Goal: Register for event/course

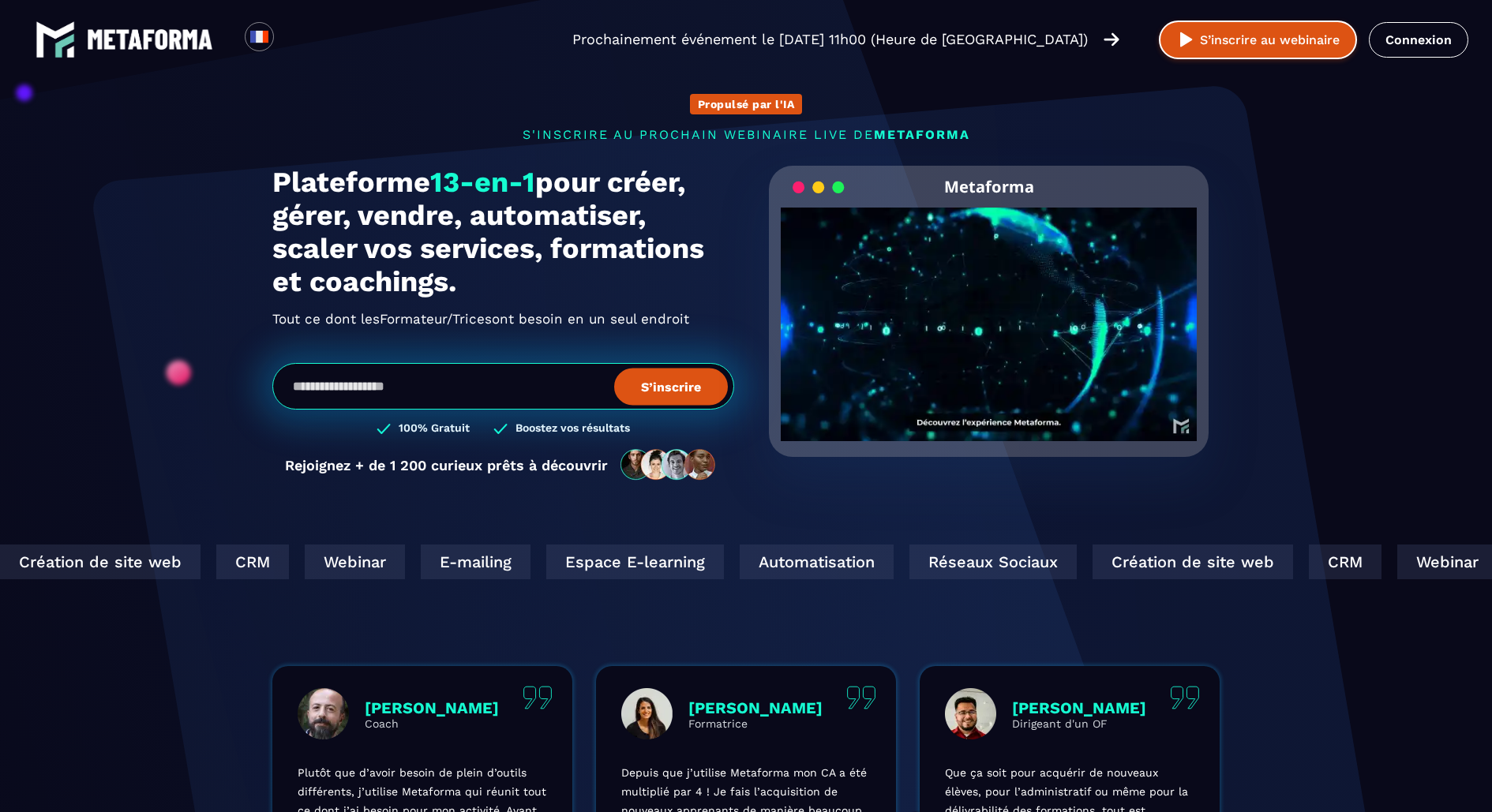
click at [1316, 38] on button "S’inscrire au webinaire" at bounding box center [1258, 39] width 198 height 38
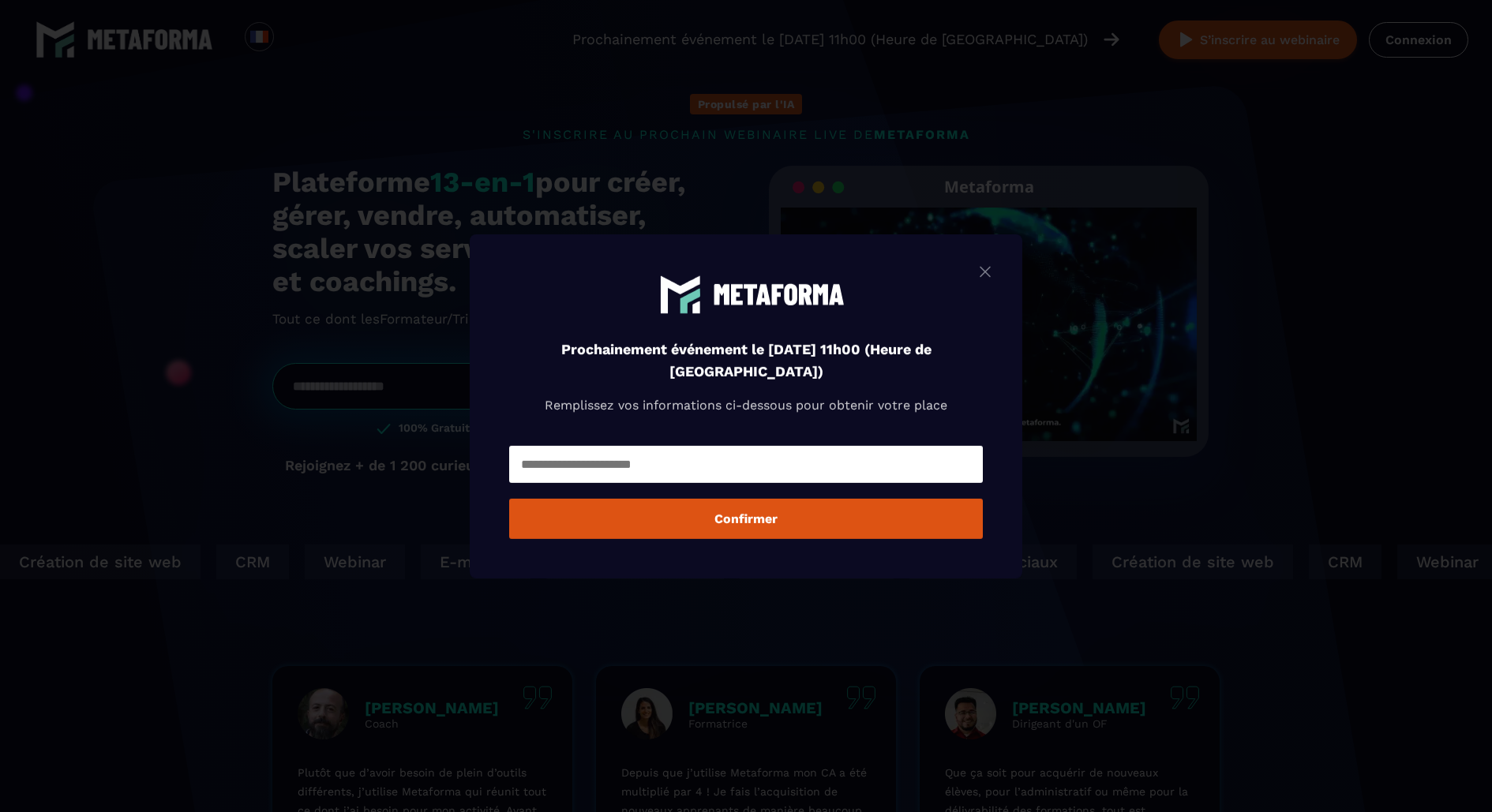
click at [705, 472] on input "Modal window" at bounding box center [746, 465] width 474 height 37
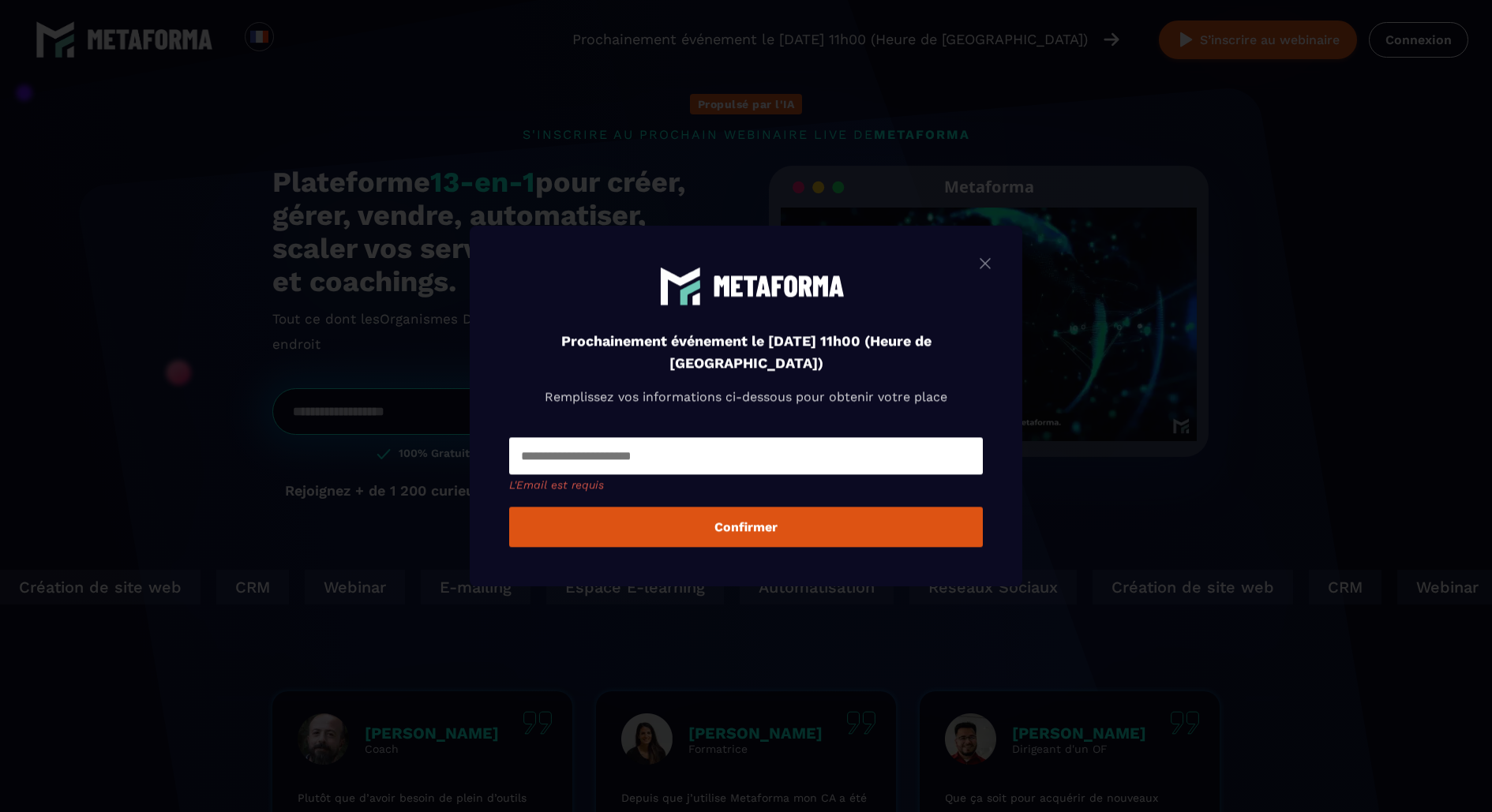
click at [990, 270] on img "Modal window" at bounding box center [985, 263] width 19 height 20
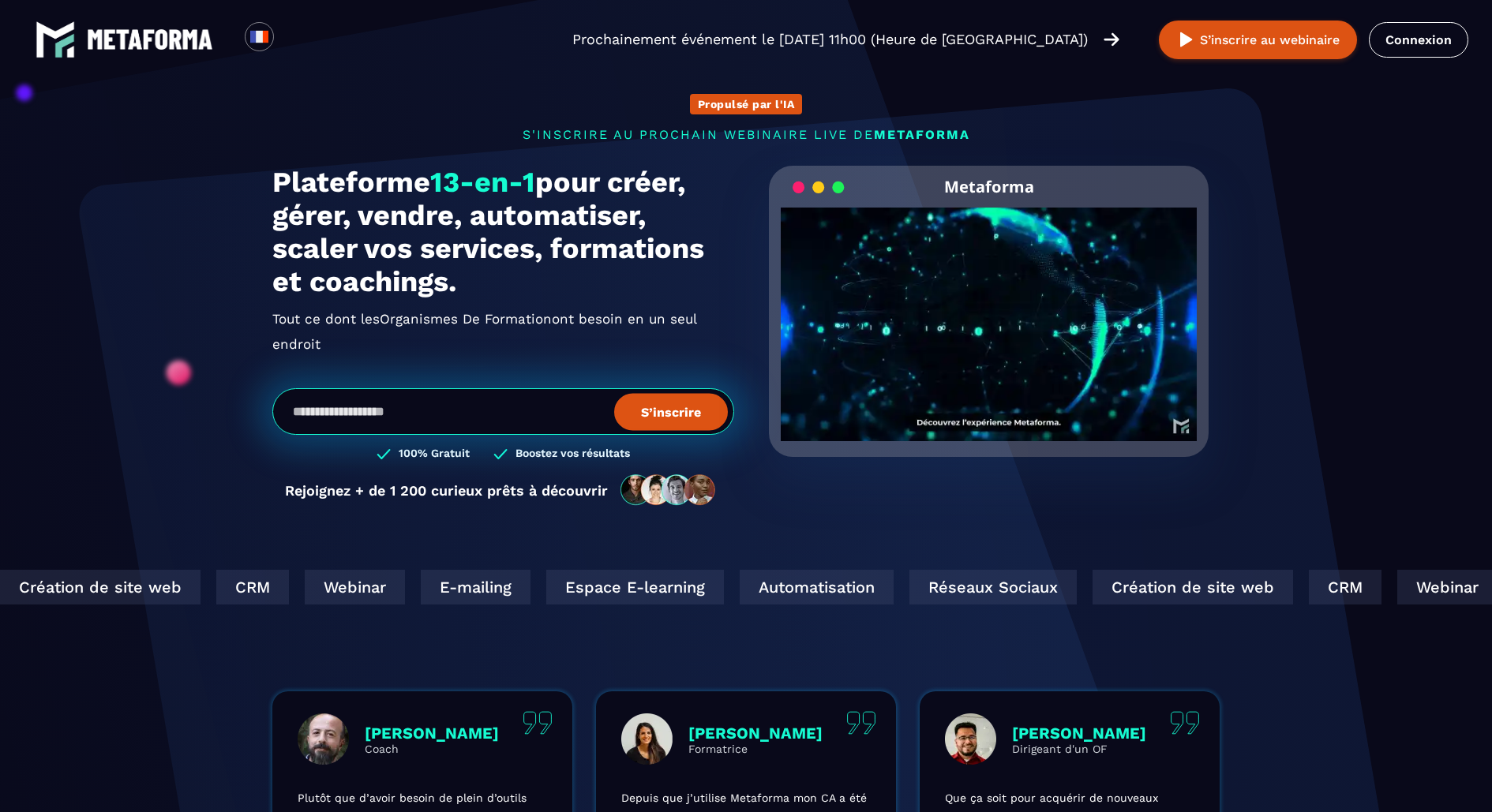
click at [354, 419] on input "email" at bounding box center [503, 411] width 462 height 47
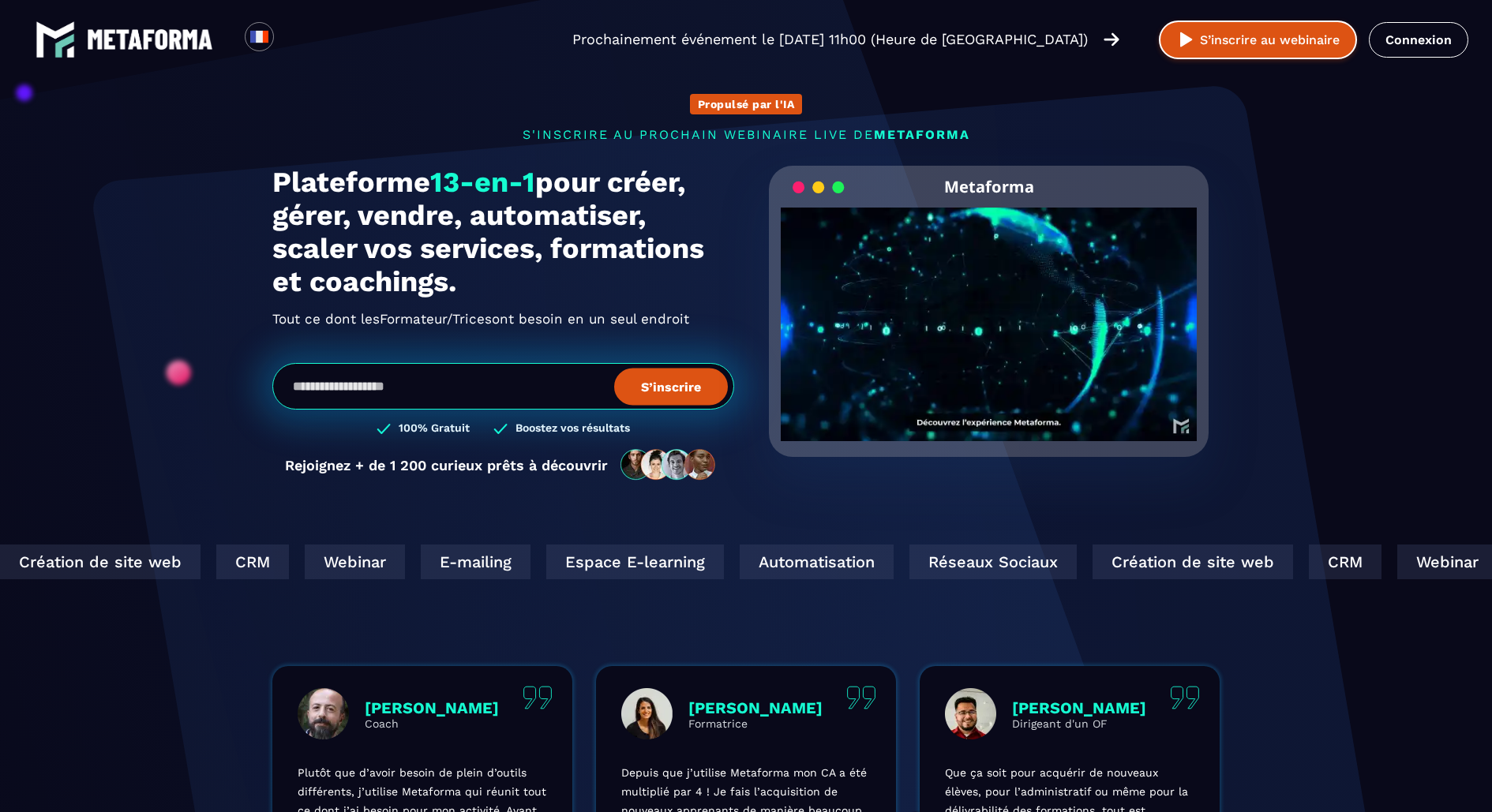
click at [1321, 55] on button "S’inscrire au webinaire" at bounding box center [1258, 39] width 198 height 38
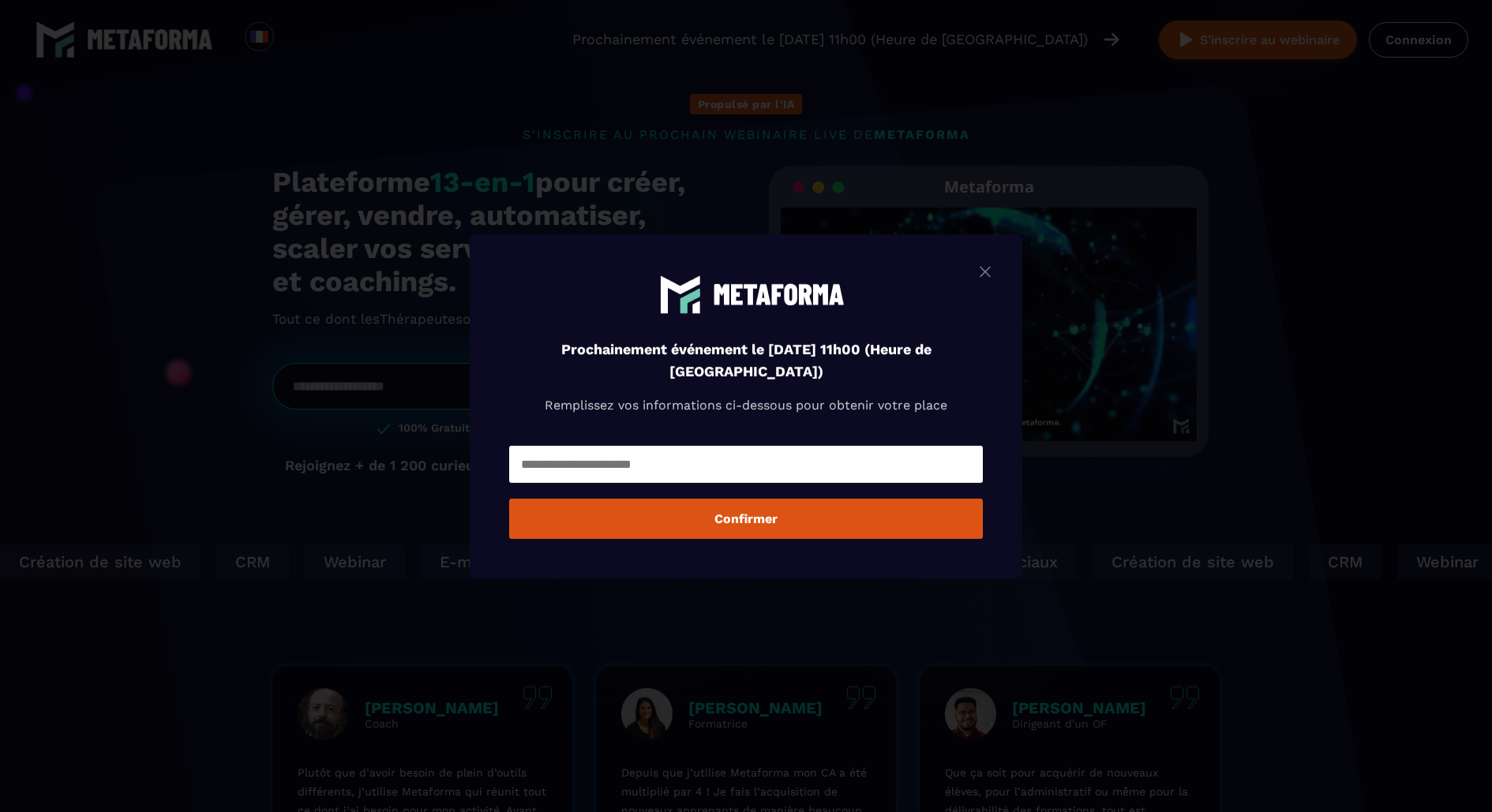
click at [985, 269] on img "Modal window" at bounding box center [985, 271] width 19 height 20
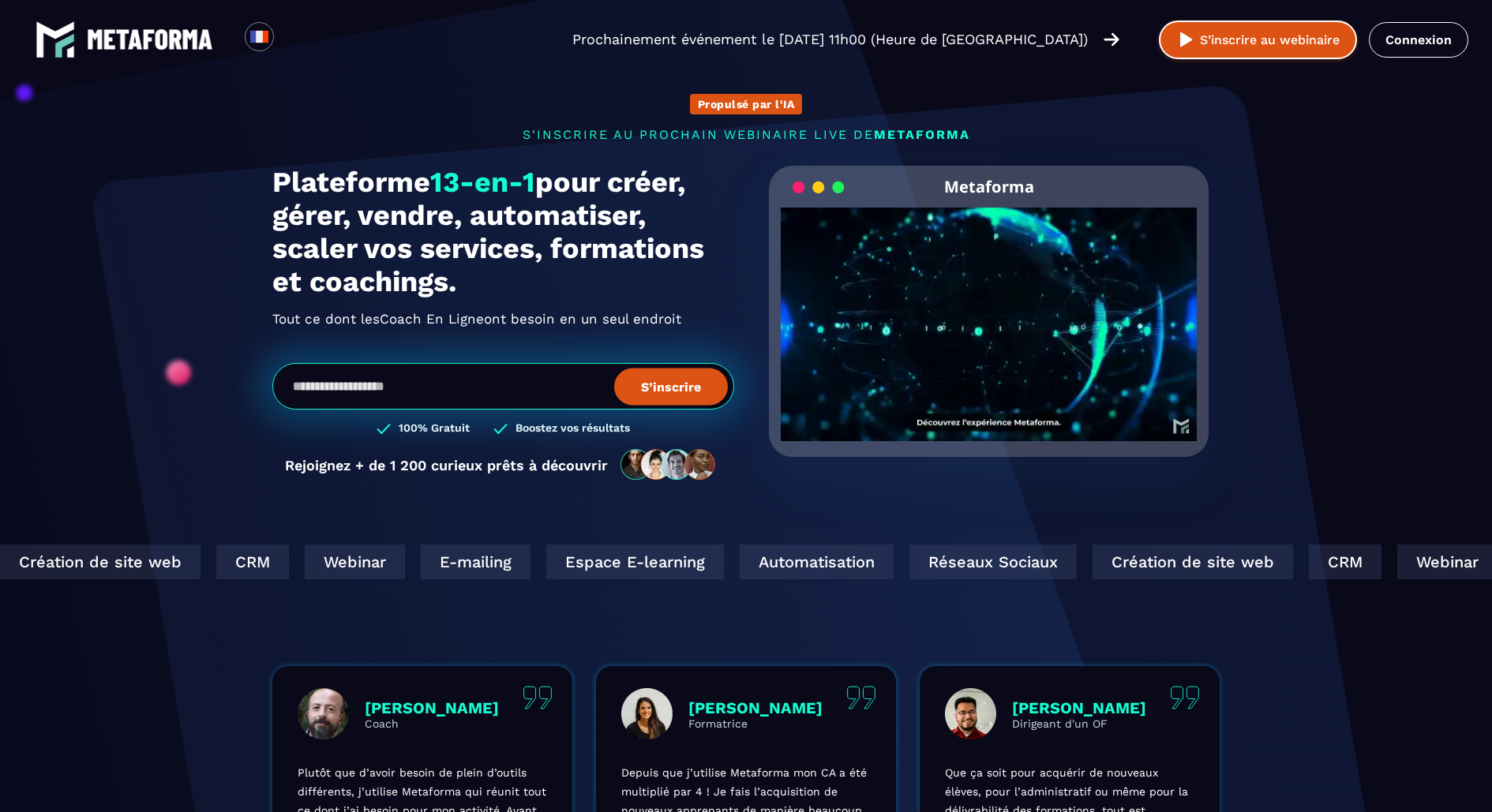
click at [1324, 43] on button "S’inscrire au webinaire" at bounding box center [1258, 39] width 198 height 38
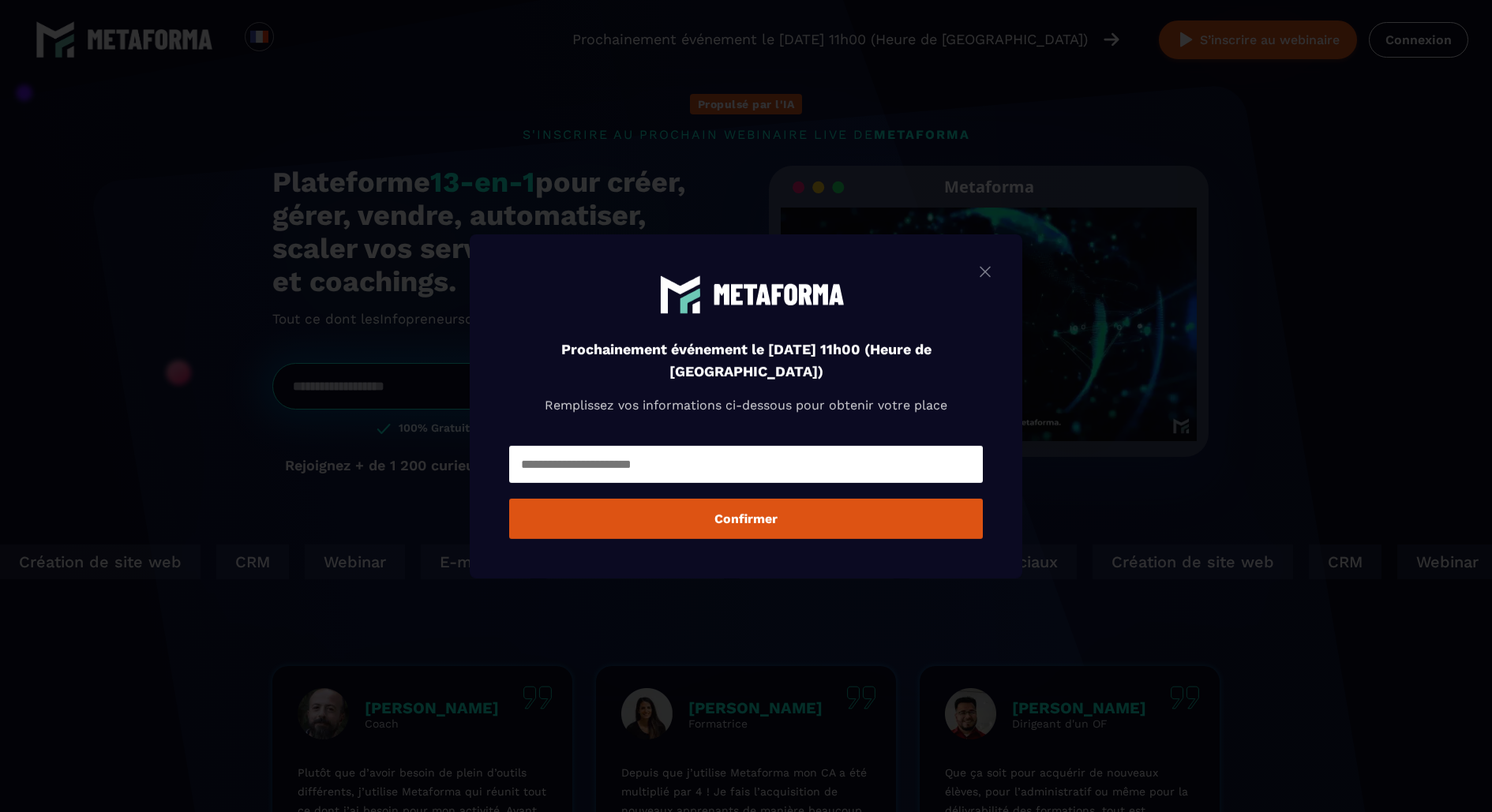
click at [746, 448] on input "Modal window" at bounding box center [746, 465] width 474 height 37
type input "********"
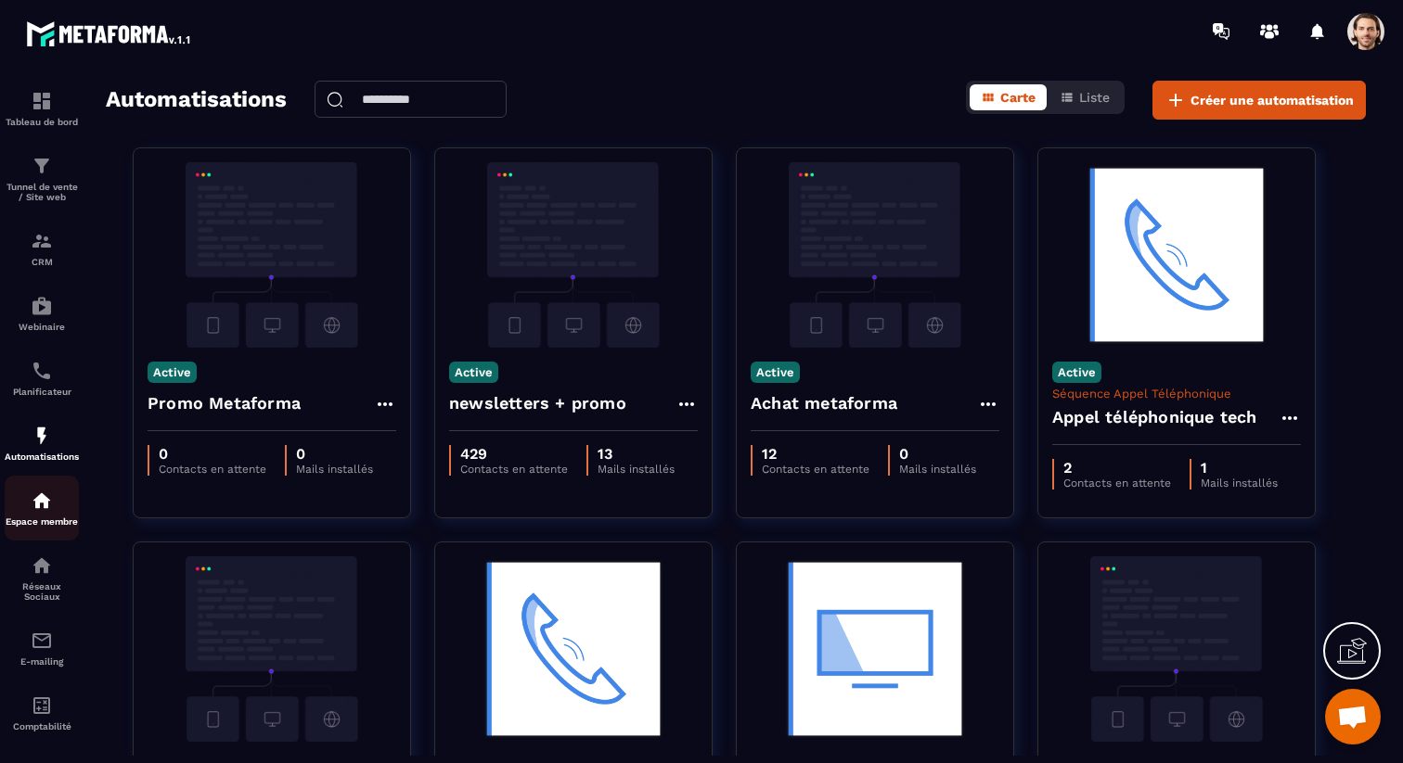
click at [56, 508] on div "Espace membre" at bounding box center [42, 508] width 74 height 37
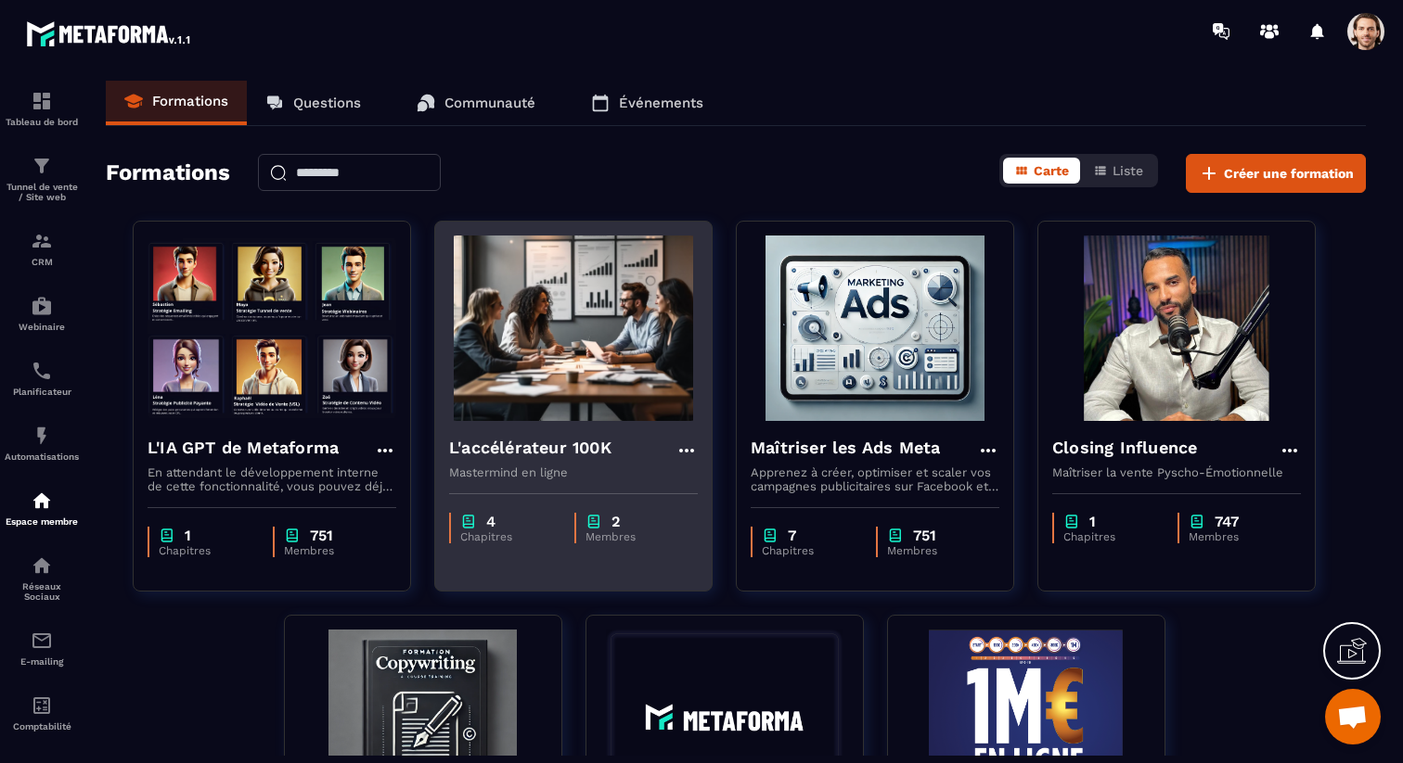
click at [563, 443] on h4 "L'accélérateur 100K" at bounding box center [530, 448] width 162 height 26
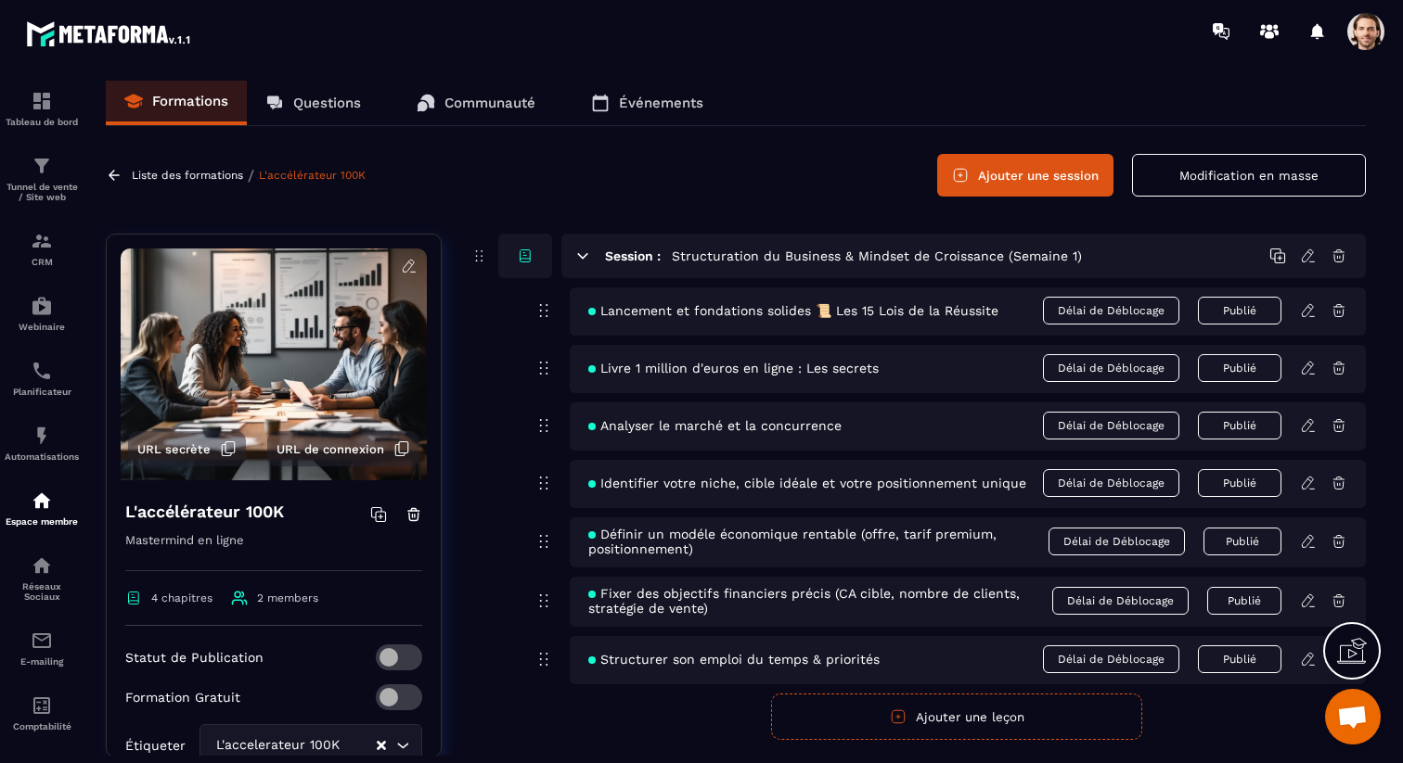
click at [187, 444] on span "URL secrète" at bounding box center [173, 449] width 73 height 14
click at [206, 183] on div "Liste des formations / L'accélérateur 100K" at bounding box center [238, 176] width 264 height 18
click at [205, 178] on p "Liste des formations" at bounding box center [187, 175] width 111 height 13
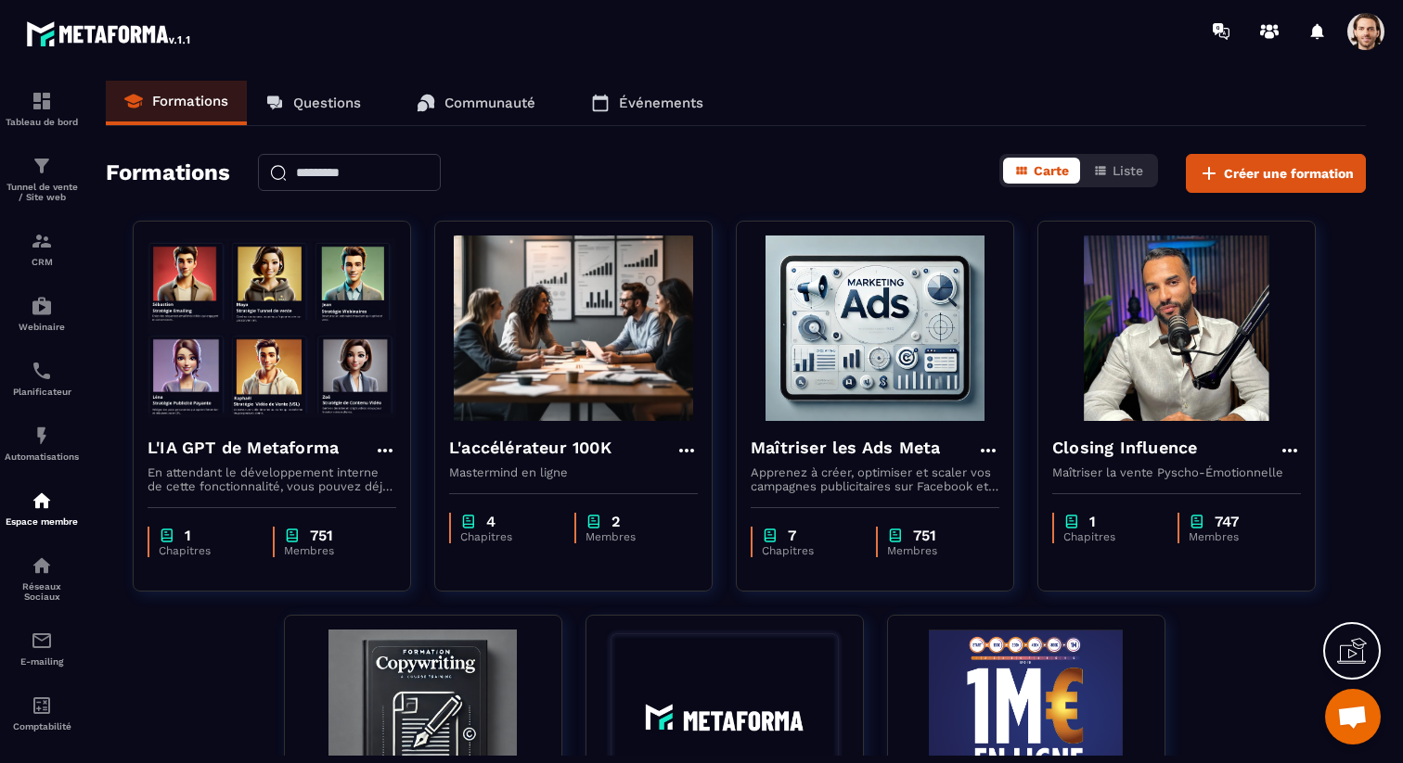
click at [1373, 30] on span at bounding box center [1365, 31] width 37 height 37
